Goal: Find specific page/section: Find specific page/section

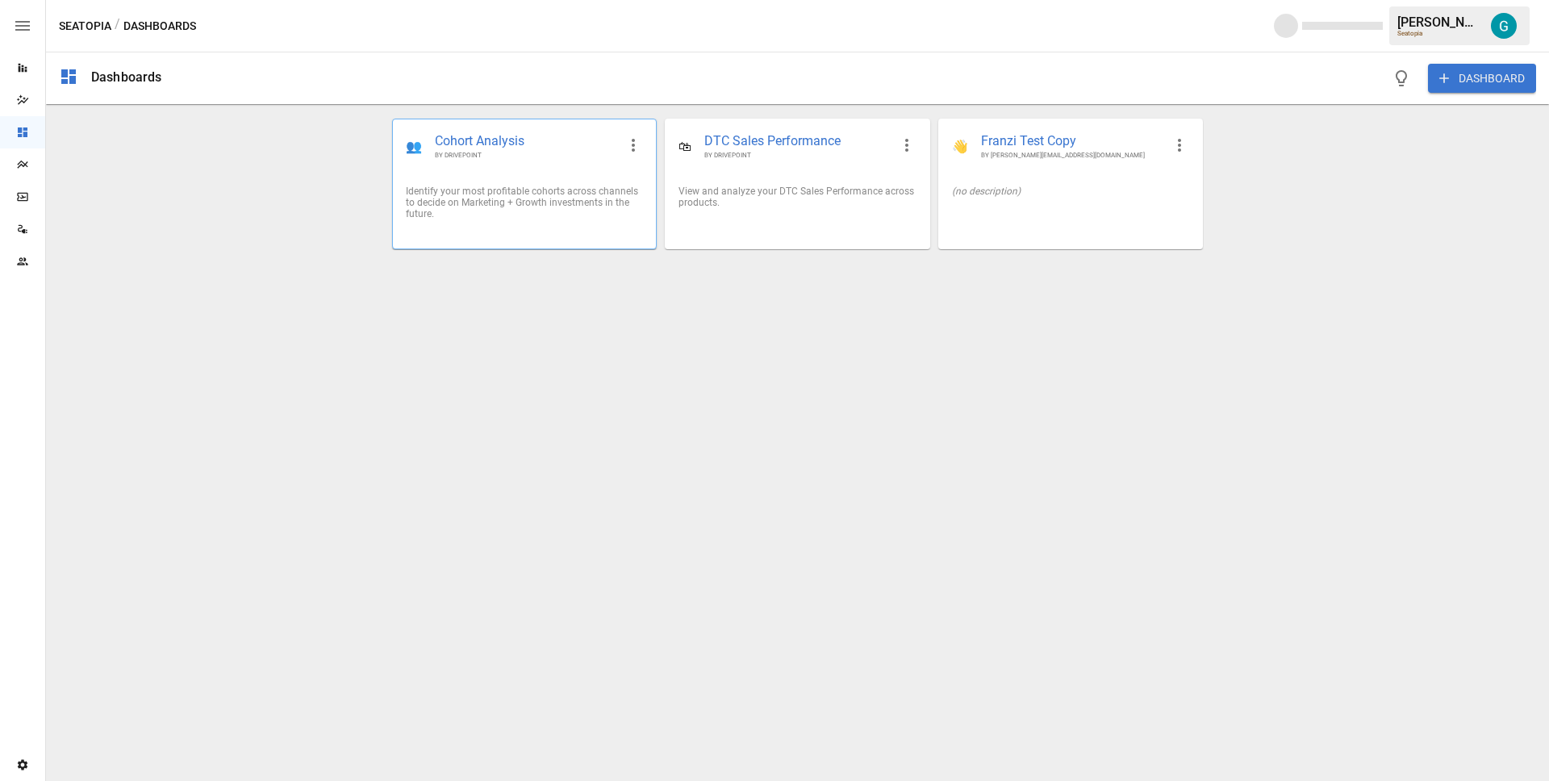
click at [471, 142] on span "Cohort Analysis" at bounding box center [526, 141] width 182 height 19
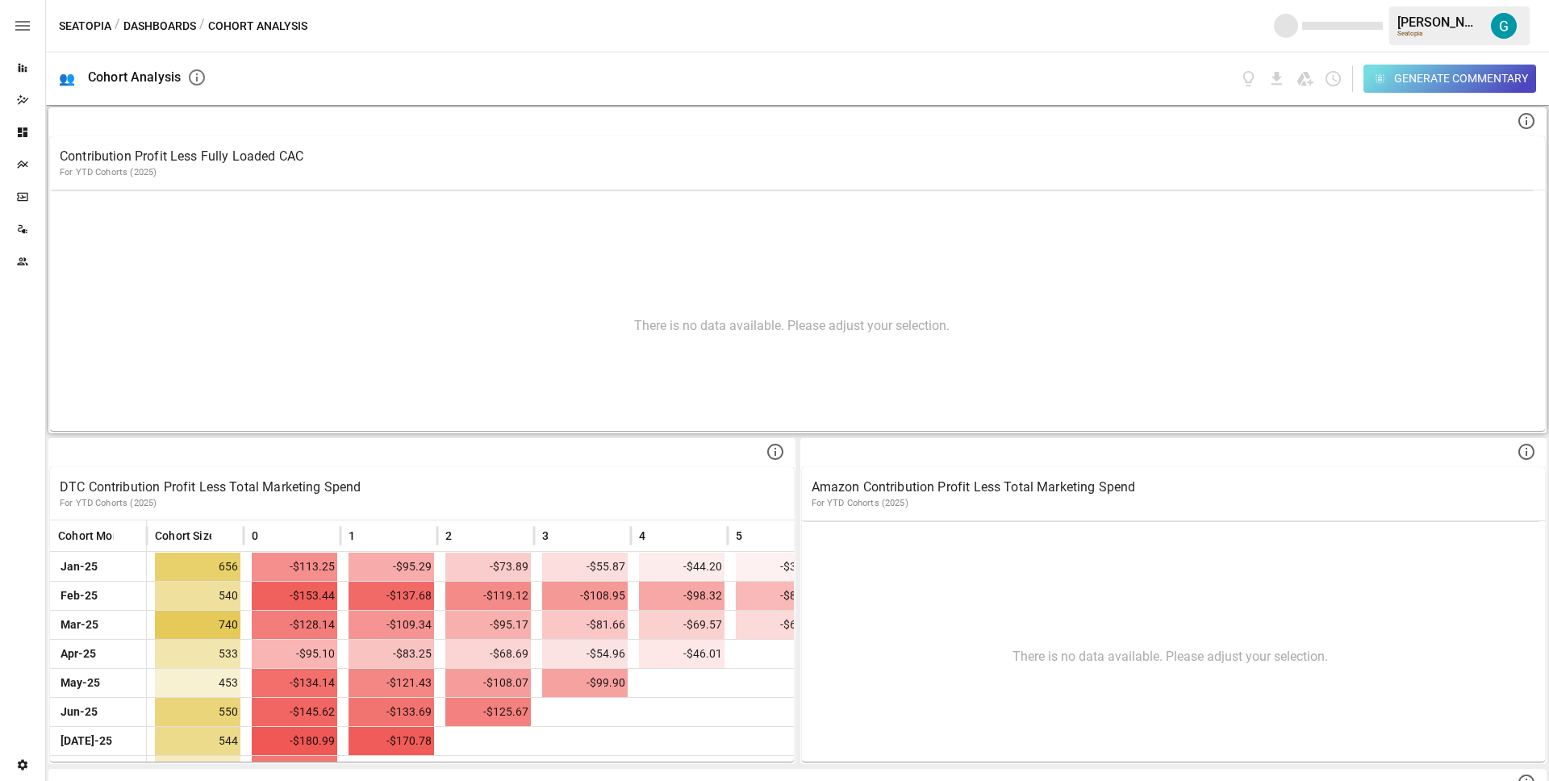
click at [256, 152] on p "Contribution Profit Less Fully Loaded CAC" at bounding box center [798, 156] width 1476 height 19
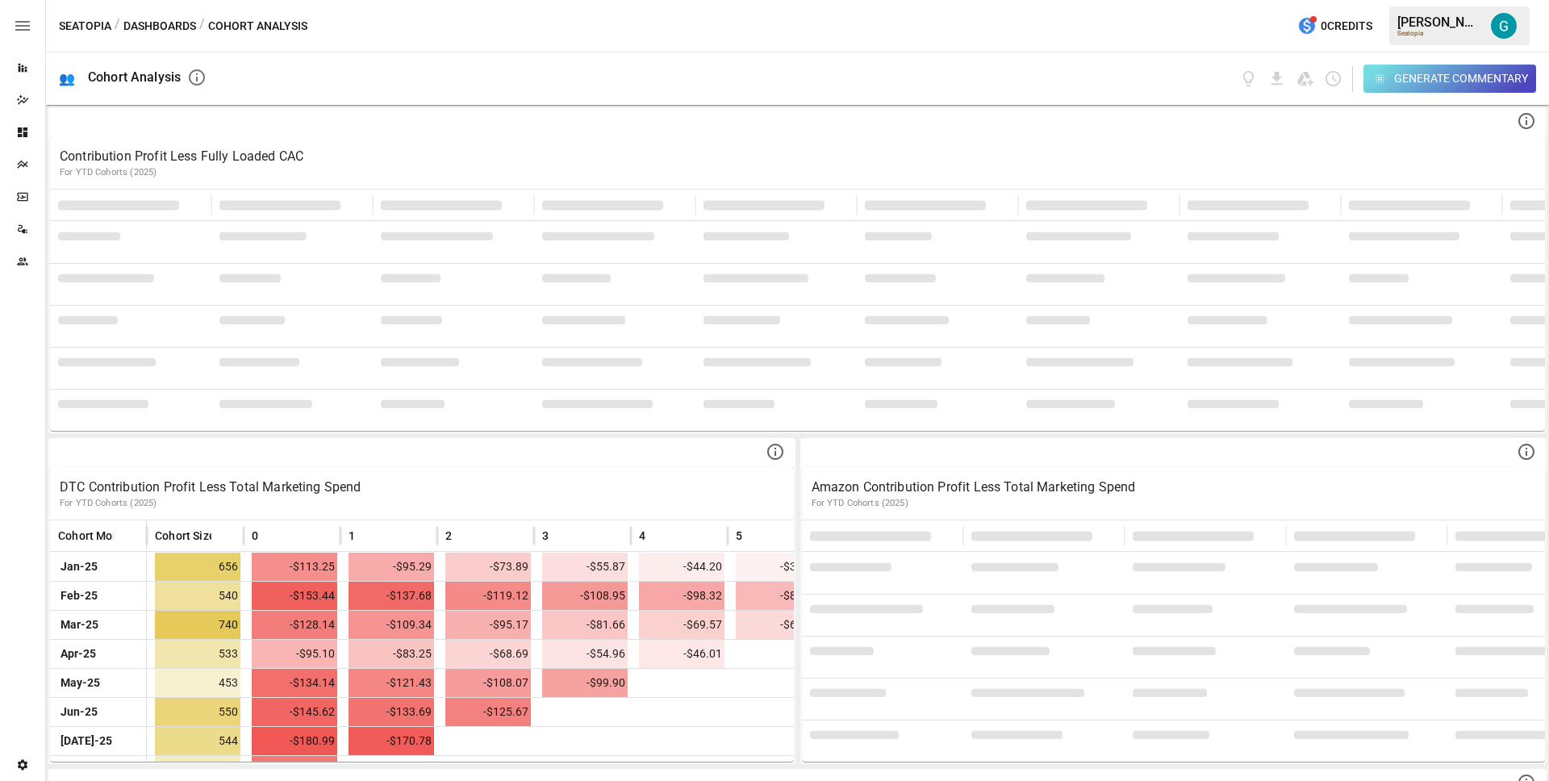
click at [1076, 80] on div "Generate Commentary" at bounding box center [877, 78] width 1317 height 52
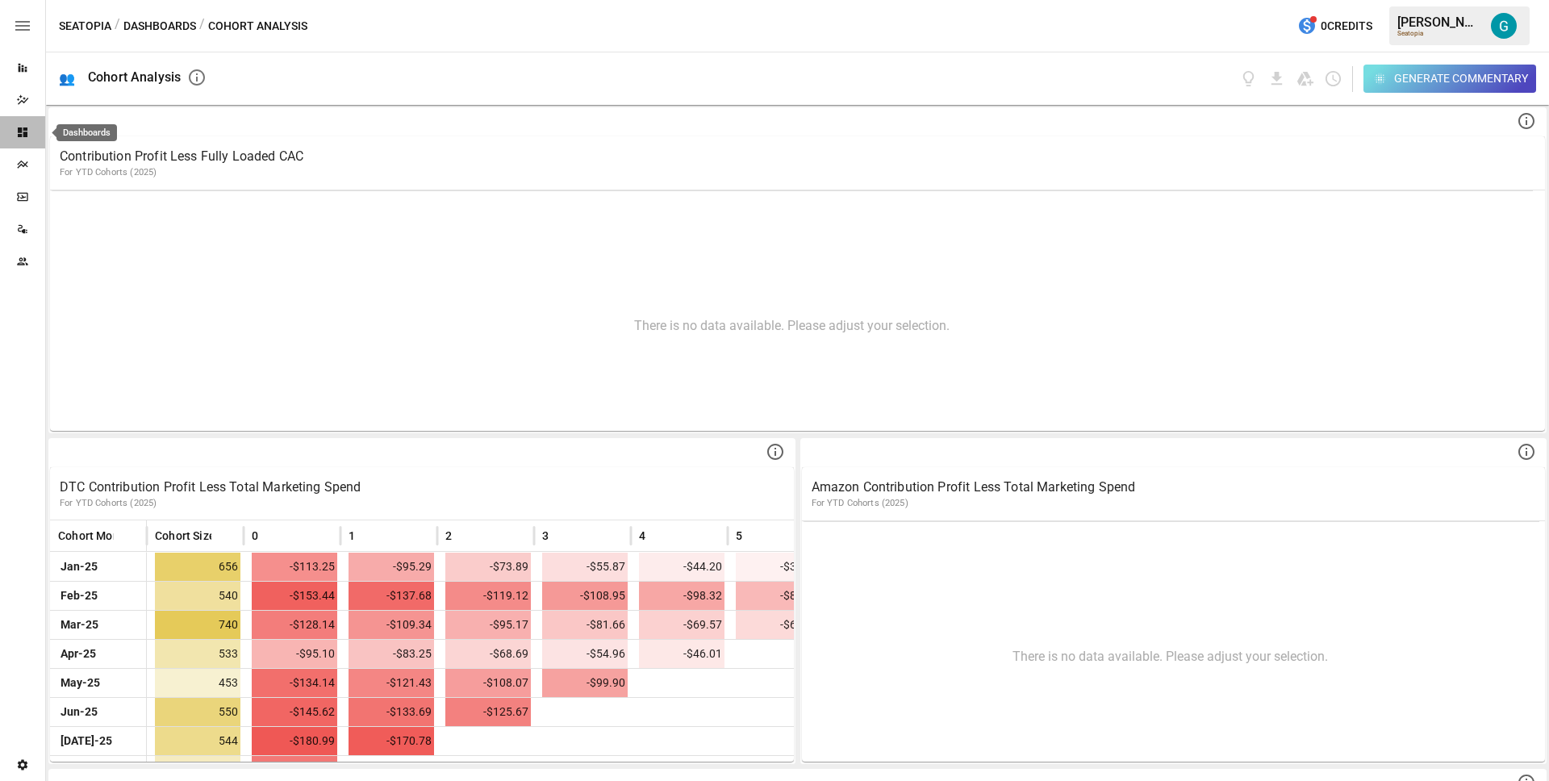
click at [22, 128] on icon "Dashboards" at bounding box center [22, 132] width 13 height 13
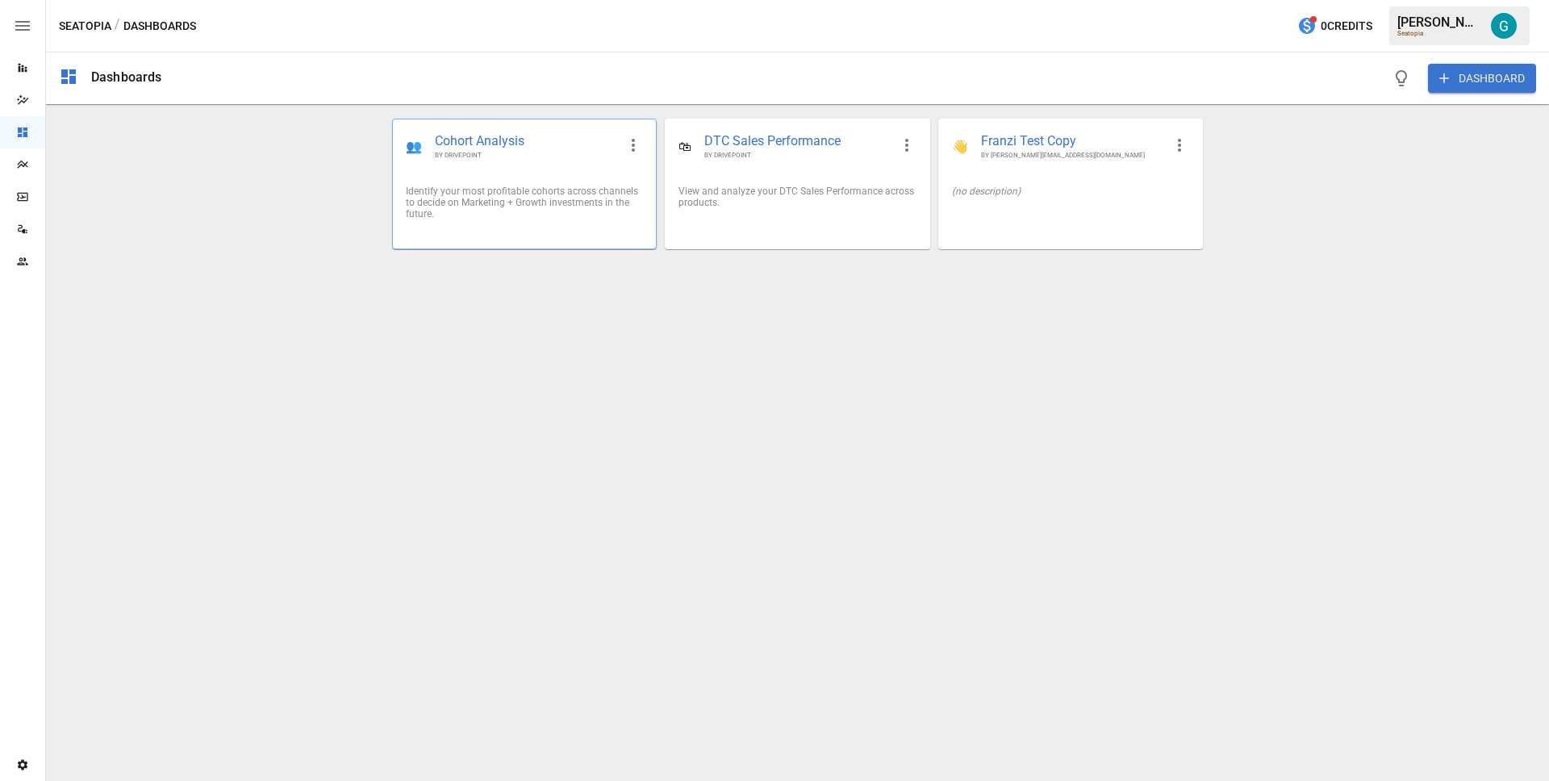
click at [642, 143] on icon "button" at bounding box center [633, 145] width 19 height 19
click at [462, 160] on div at bounding box center [774, 390] width 1549 height 781
click at [470, 148] on span "Cohort Analysis" at bounding box center [526, 141] width 182 height 19
